Goal: Task Accomplishment & Management: Use online tool/utility

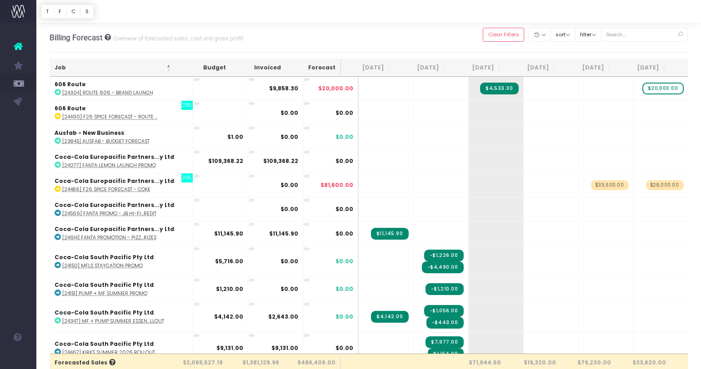
scroll to position [0, 83]
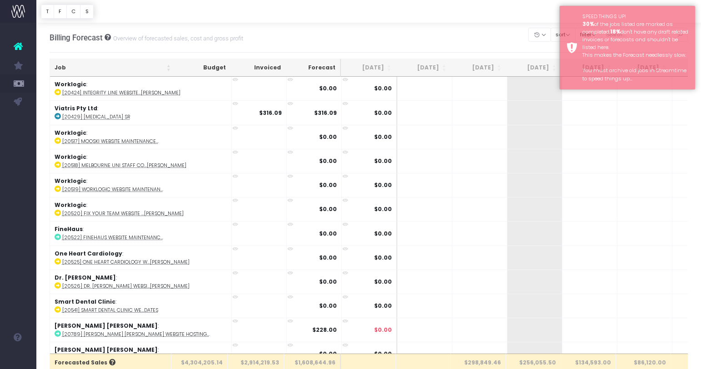
click at [524, 37] on div "Billing Forecast Overview of forecasted sales, cost and gross profit Clear Filt…" at bounding box center [369, 38] width 638 height 30
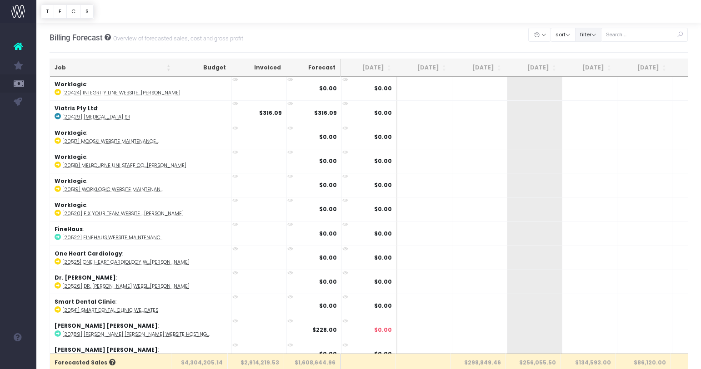
click at [599, 34] on button "filter" at bounding box center [588, 35] width 26 height 14
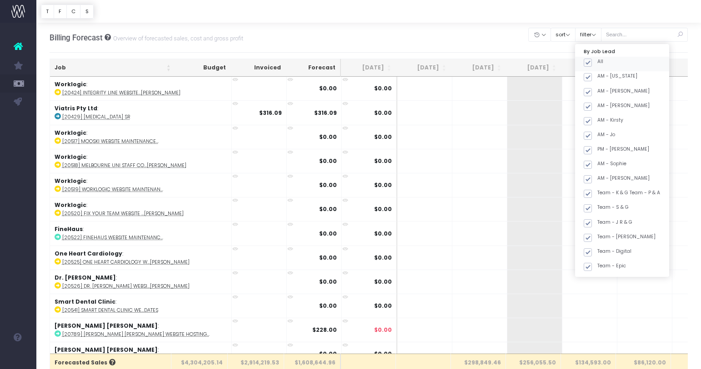
click at [592, 65] on span at bounding box center [587, 63] width 8 height 8
click at [599, 64] on input "All" at bounding box center [600, 61] width 6 height 6
checkbox input "false"
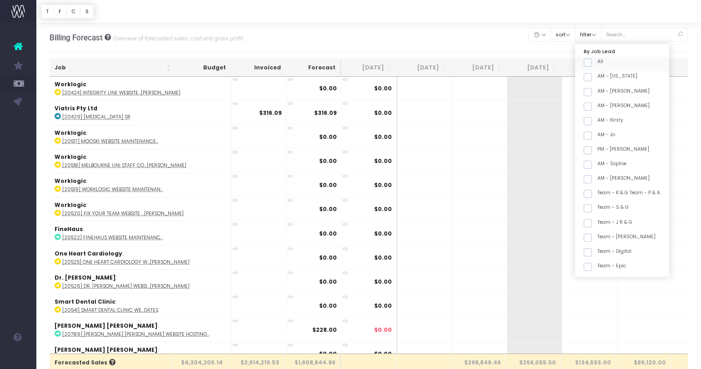
checkbox input "false"
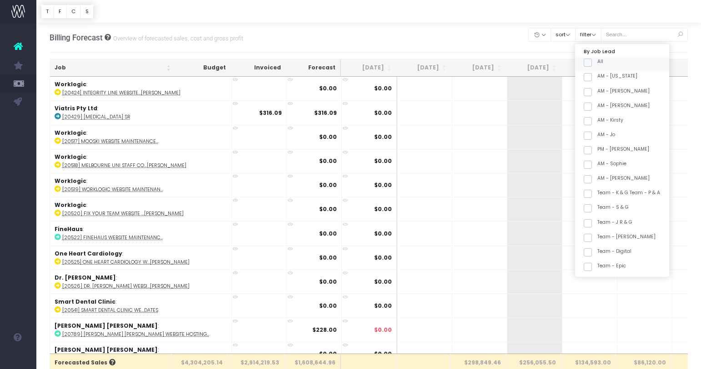
checkbox input "false"
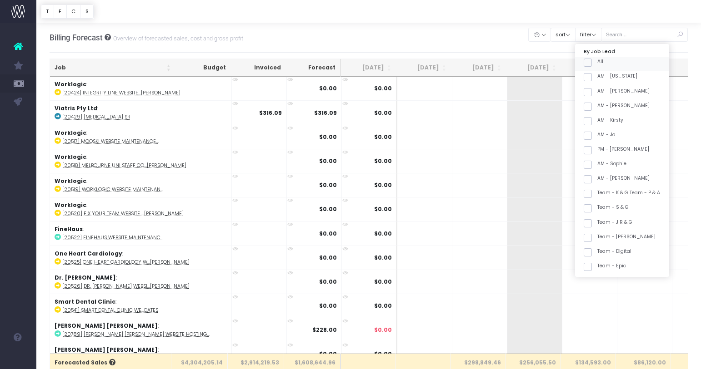
checkbox input "false"
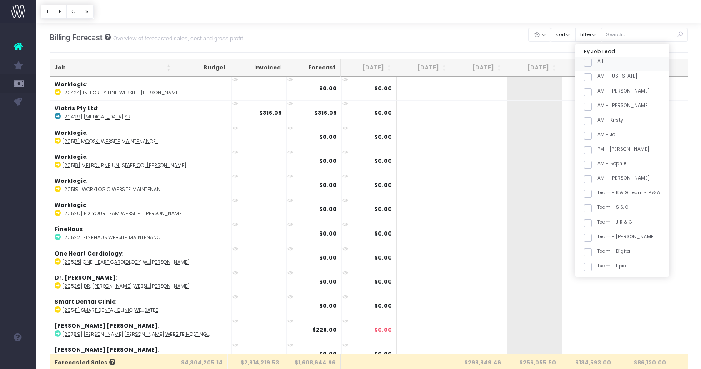
checkbox input "false"
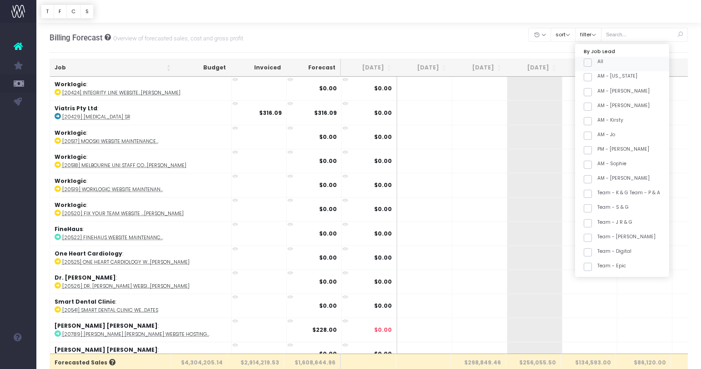
checkbox input "false"
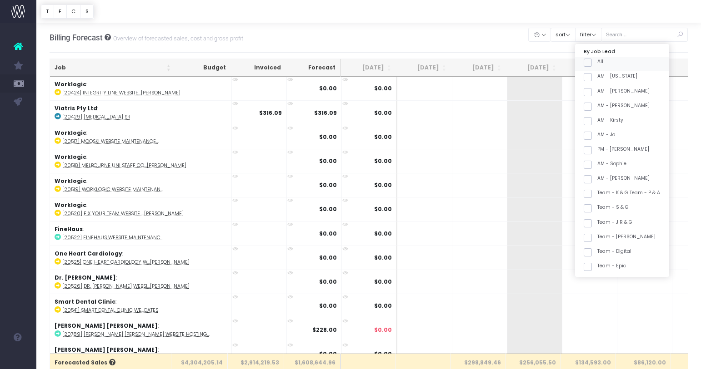
checkbox input "false"
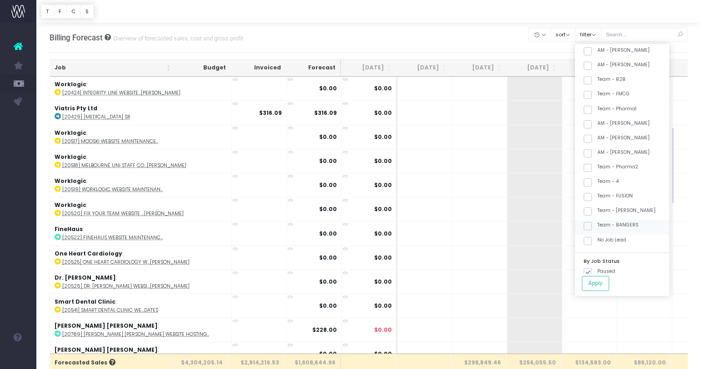
scroll to position [246, 0]
click at [630, 209] on label "Team - [PERSON_NAME]" at bounding box center [619, 209] width 72 height 7
click at [603, 209] on input "Team - [PERSON_NAME]" at bounding box center [600, 209] width 6 height 6
checkbox input "true"
click at [609, 277] on button "Apply" at bounding box center [595, 283] width 27 height 15
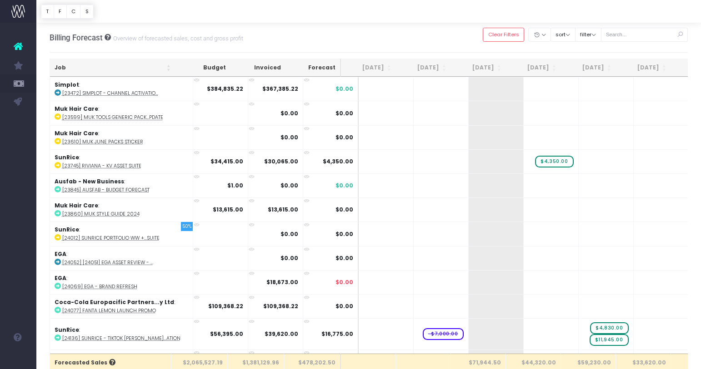
click at [137, 64] on th "Job" at bounding box center [112, 68] width 125 height 18
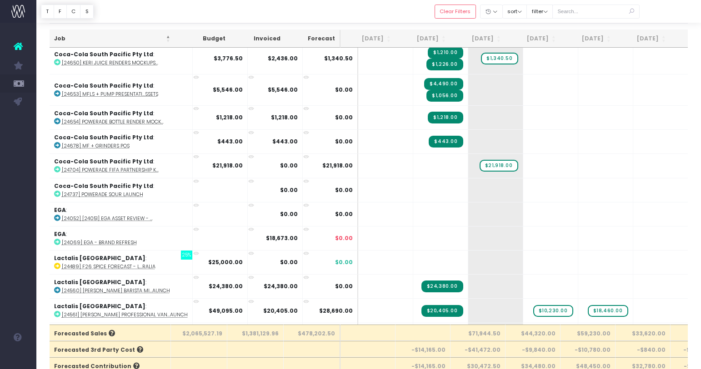
scroll to position [321, 0]
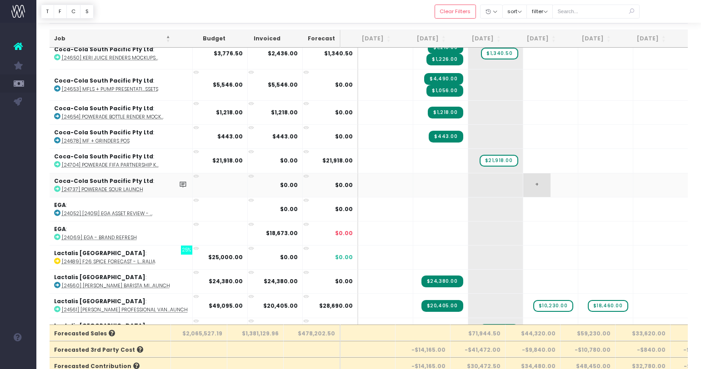
click at [523, 186] on span "+" at bounding box center [536, 186] width 27 height 24
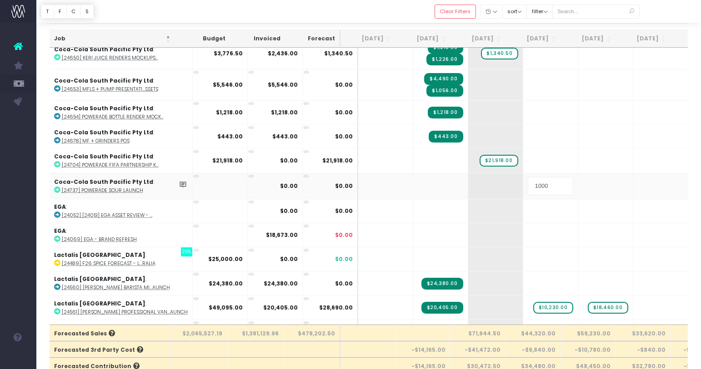
type input "10000"
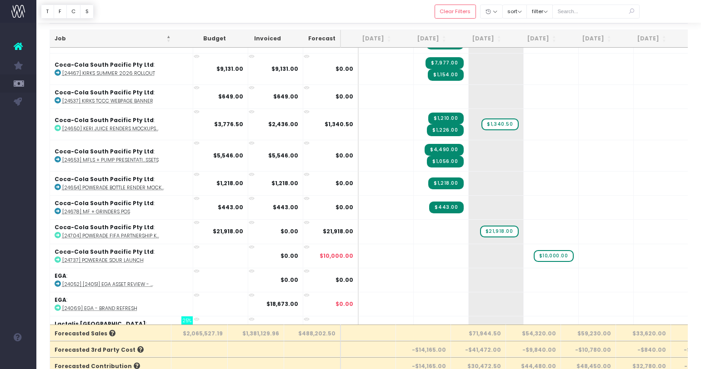
scroll to position [245, 0]
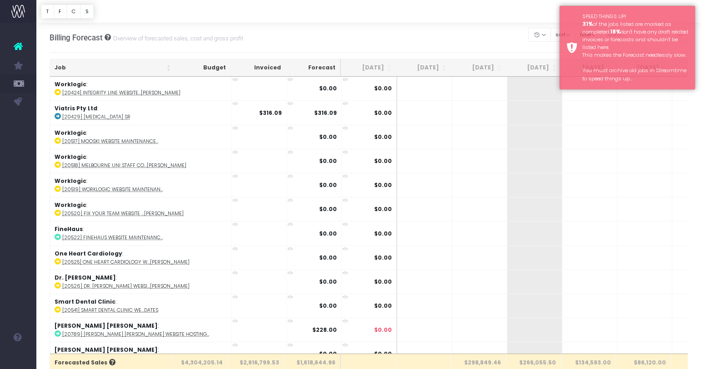
click at [510, 38] on div "Billing Forecast Overview of forecasted sales, cost and gross profit Clear Filt…" at bounding box center [369, 38] width 638 height 30
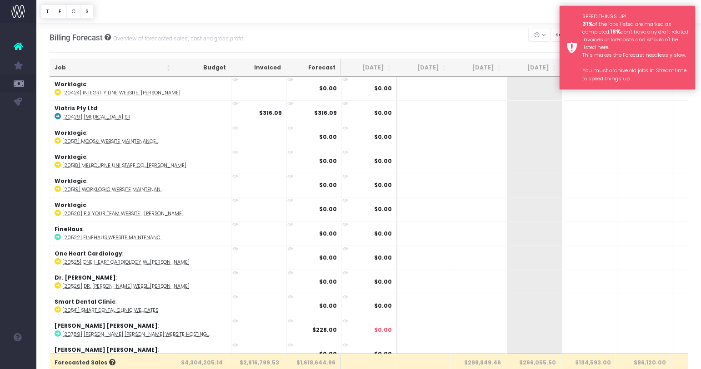
click at [664, 17] on div "SPEED THINGS UP! 31% of the jobs listed are marked as completed. 18% don't have…" at bounding box center [635, 48] width 106 height 70
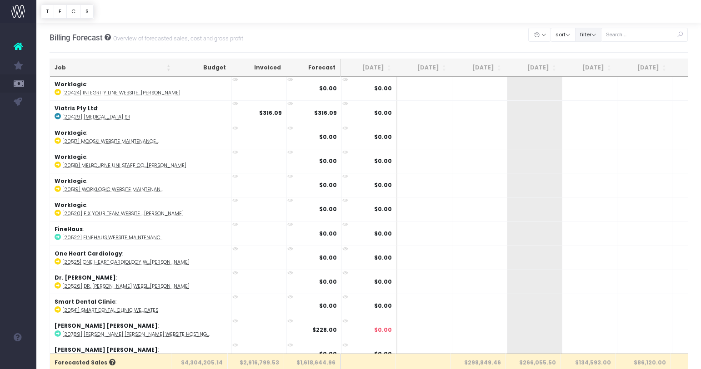
click at [601, 32] on button "filter" at bounding box center [588, 35] width 26 height 14
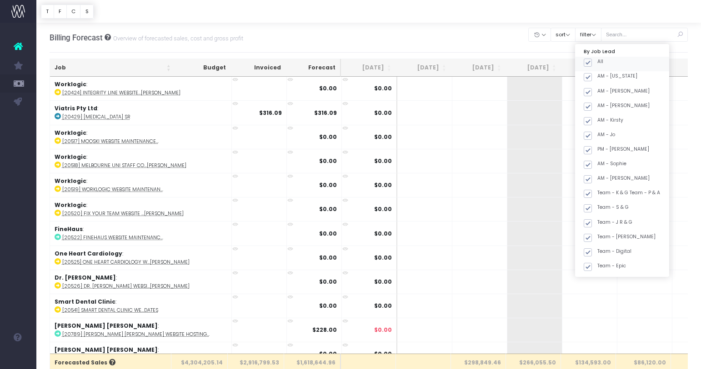
click at [608, 58] on div "All" at bounding box center [622, 64] width 94 height 15
drag, startPoint x: 599, startPoint y: 66, endPoint x: 599, endPoint y: 95, distance: 29.1
click at [592, 66] on span at bounding box center [587, 63] width 8 height 8
click at [599, 64] on input "All" at bounding box center [600, 61] width 6 height 6
checkbox input "false"
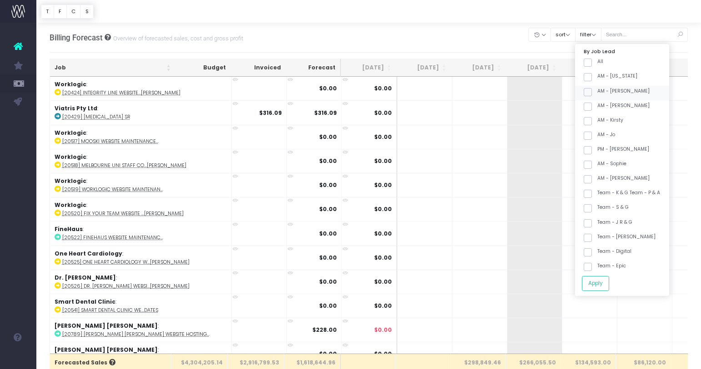
checkbox input "false"
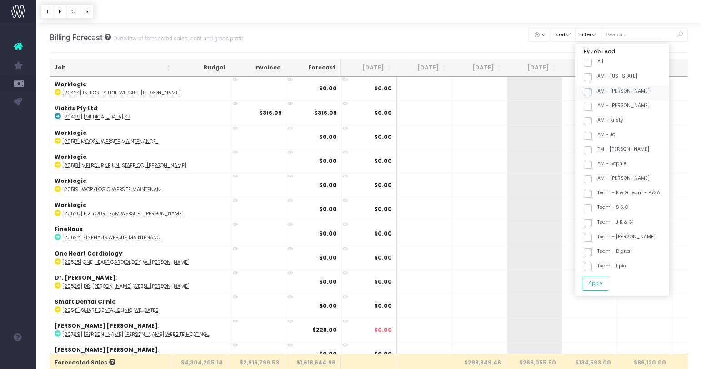
checkbox input "false"
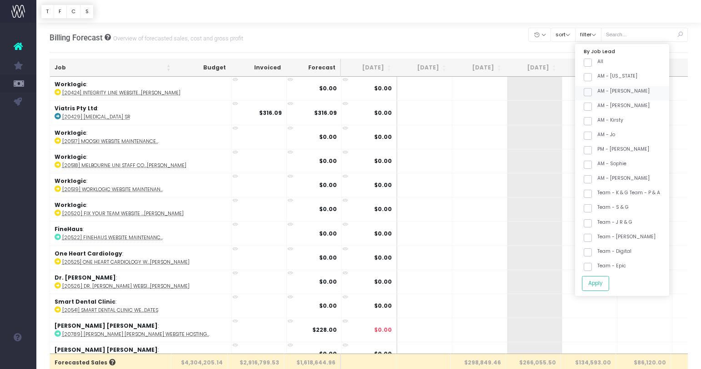
checkbox input "false"
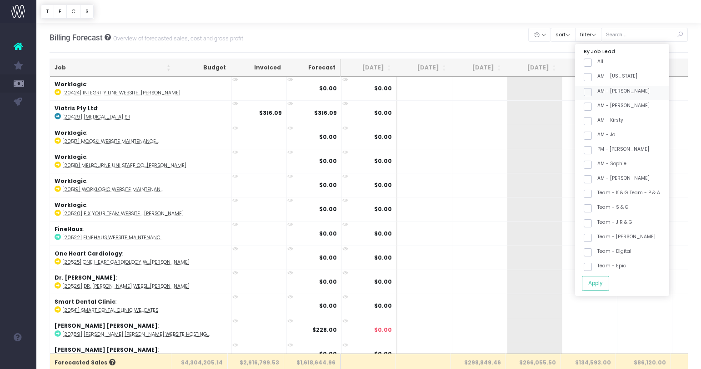
checkbox input "false"
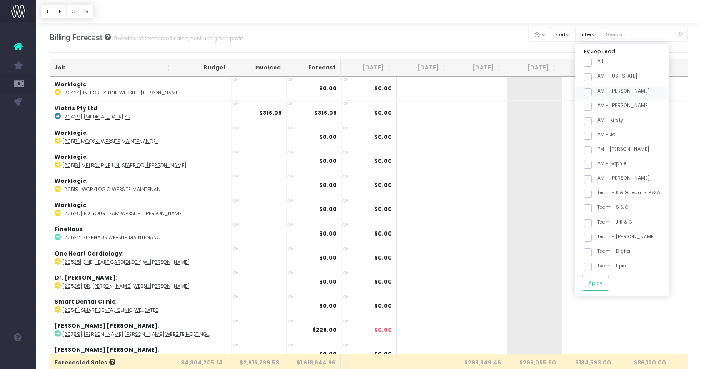
checkbox input "false"
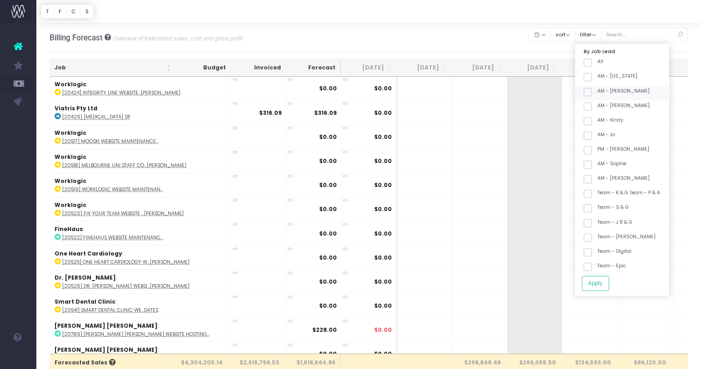
checkbox input "false"
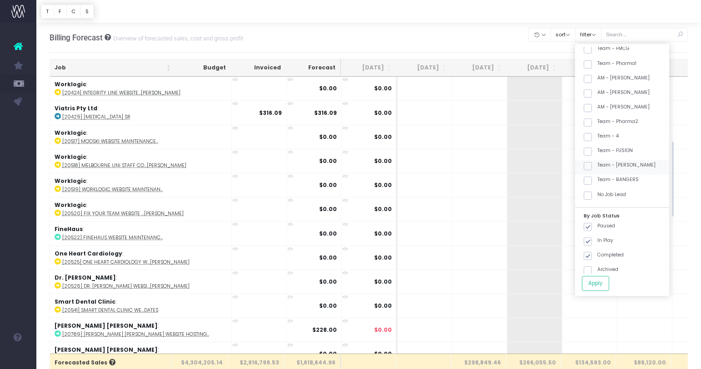
scroll to position [290, 0]
click at [609, 163] on label "Team - [PERSON_NAME]" at bounding box center [619, 165] width 72 height 7
click at [603, 163] on input "Team - [PERSON_NAME]" at bounding box center [600, 165] width 6 height 6
checkbox input "true"
click at [605, 286] on button "Apply" at bounding box center [595, 283] width 27 height 15
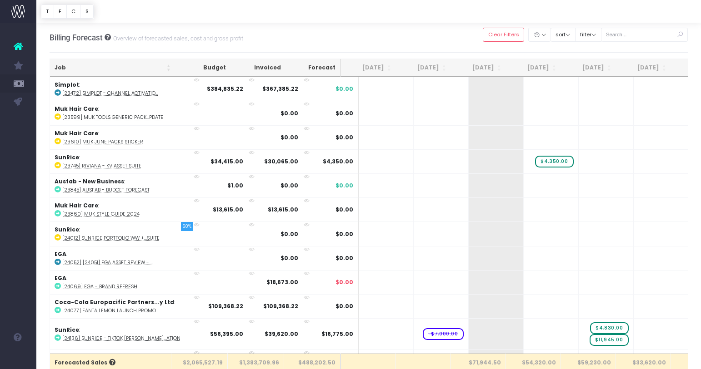
click at [122, 70] on th "Job" at bounding box center [112, 68] width 125 height 18
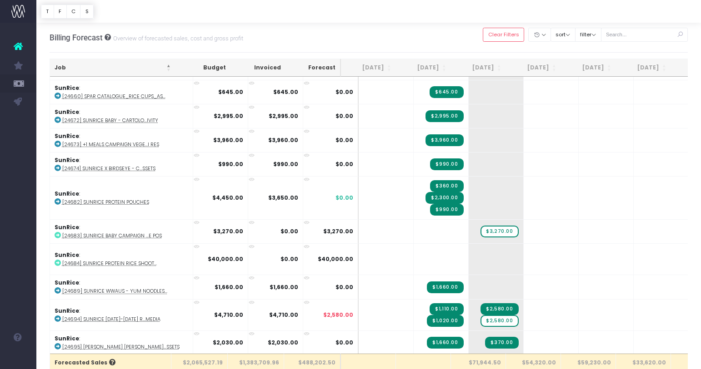
scroll to position [2241, 0]
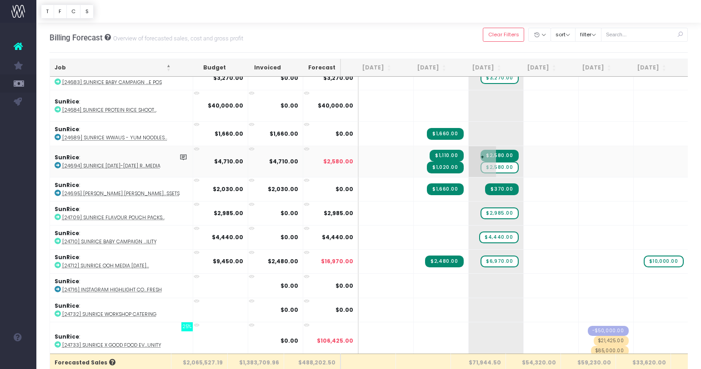
click at [487, 164] on span "$2,580.00" at bounding box center [499, 168] width 38 height 12
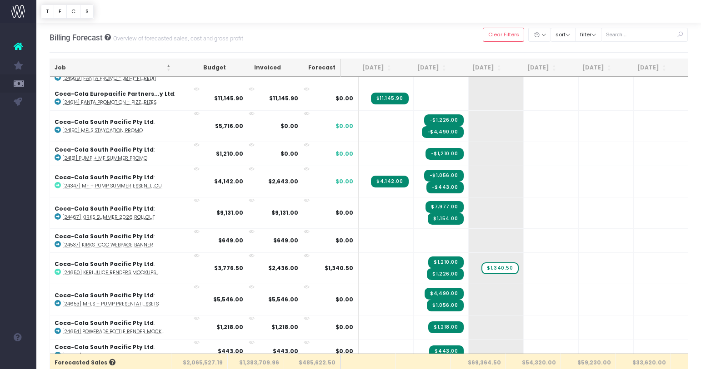
scroll to position [0, 0]
